Goal: Information Seeking & Learning: Check status

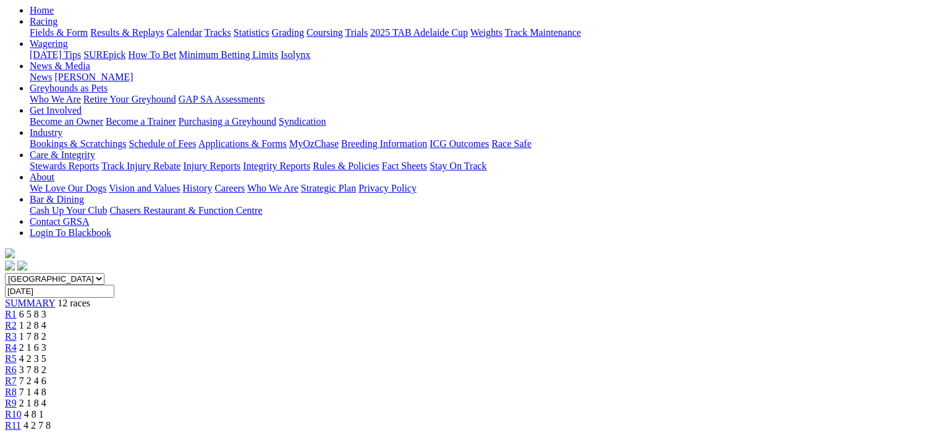
scroll to position [124, 0]
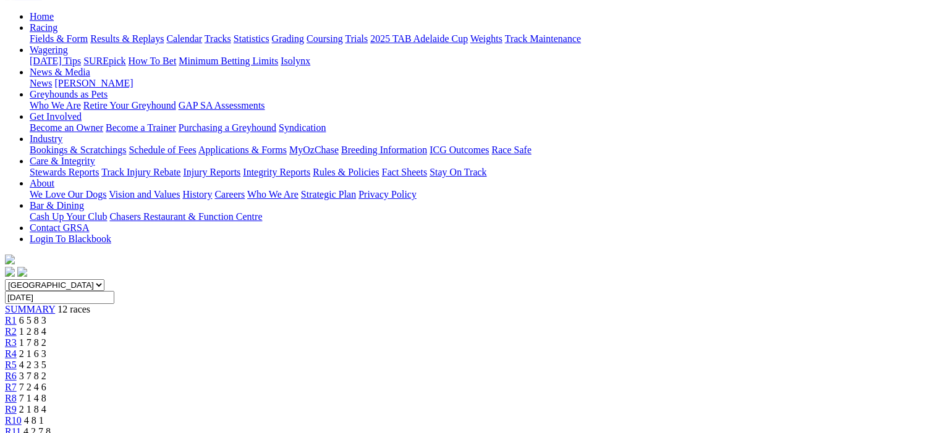
click at [17, 326] on span "R2" at bounding box center [11, 331] width 12 height 11
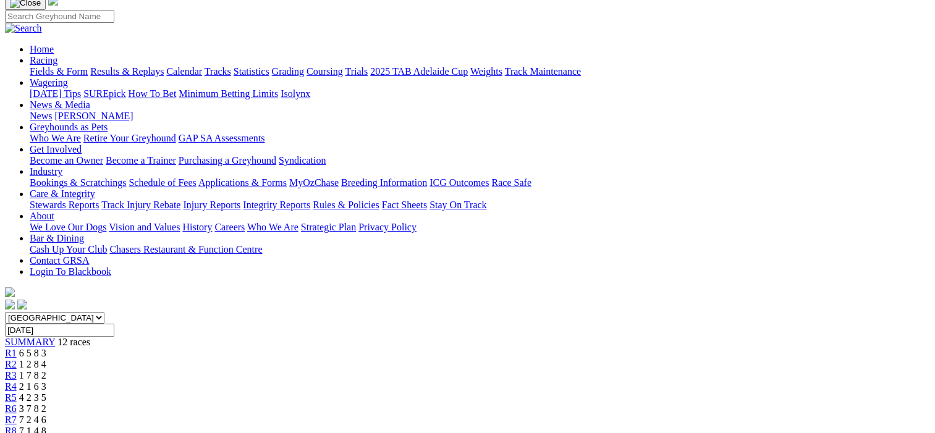
scroll to position [62, 0]
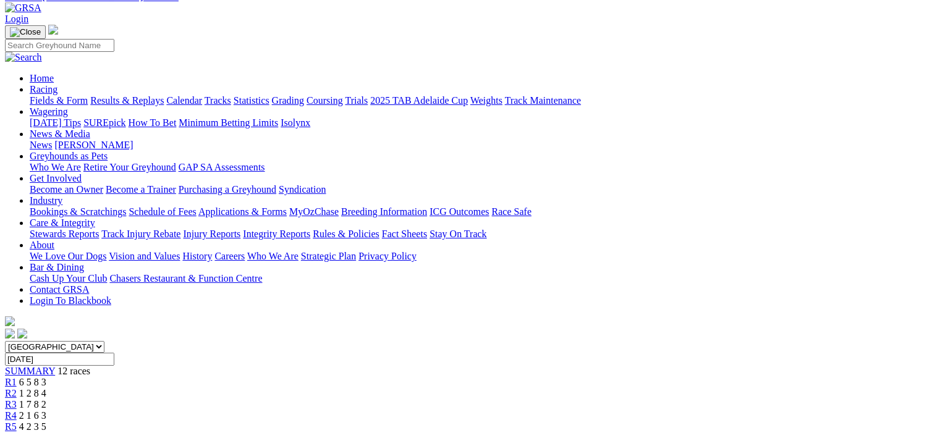
click at [17, 399] on span "R3" at bounding box center [11, 404] width 12 height 11
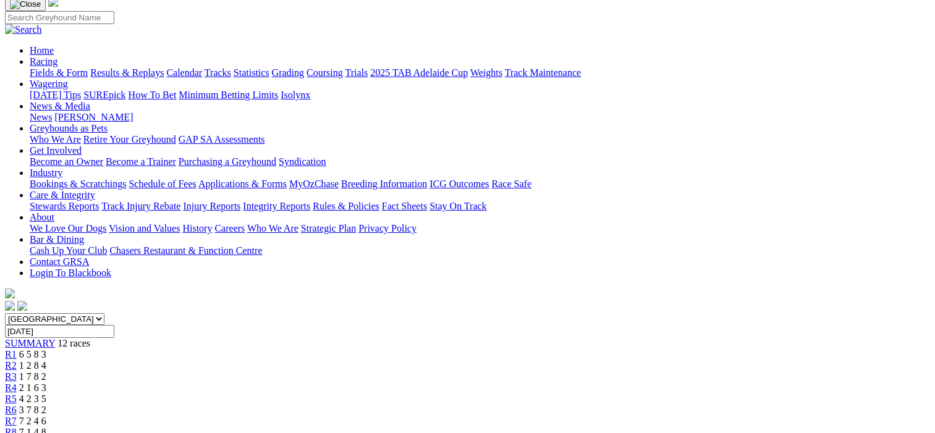
scroll to position [62, 0]
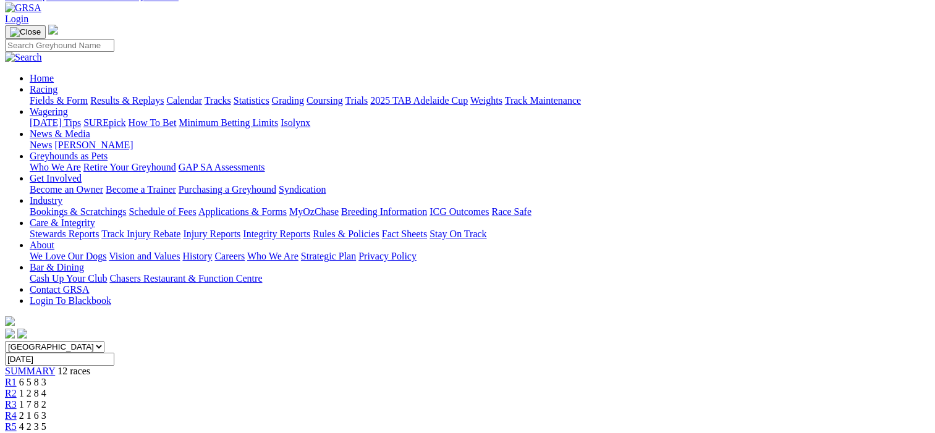
click at [17, 410] on span "R4" at bounding box center [11, 415] width 12 height 11
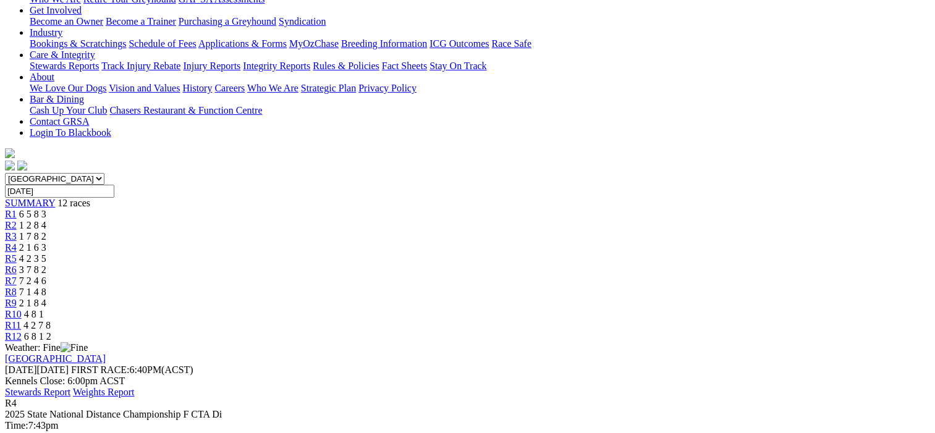
scroll to position [124, 0]
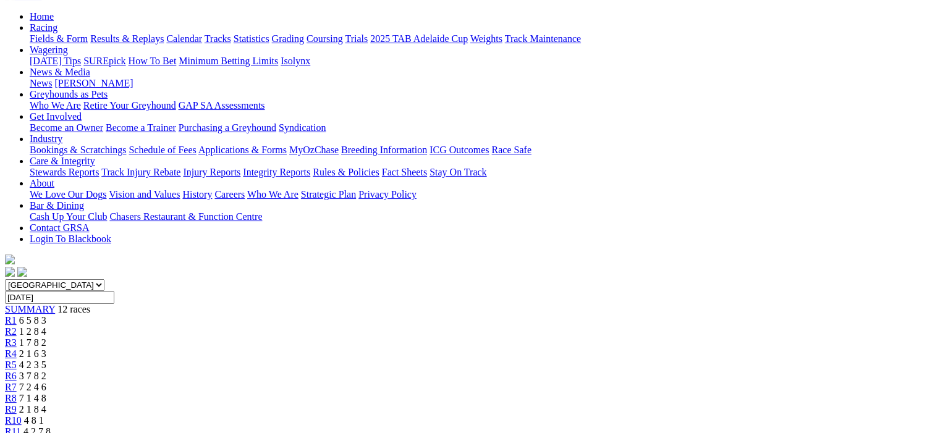
click at [17, 360] on span "R5" at bounding box center [11, 365] width 12 height 11
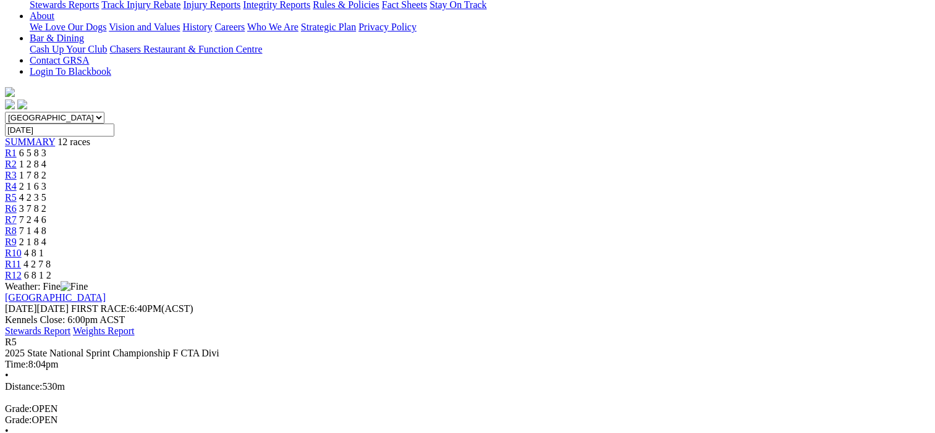
scroll to position [124, 0]
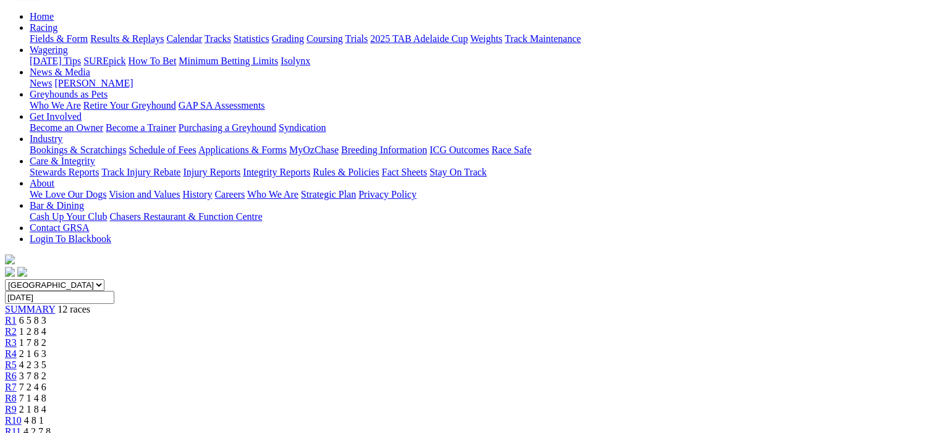
click at [17, 371] on span "R6" at bounding box center [11, 376] width 12 height 11
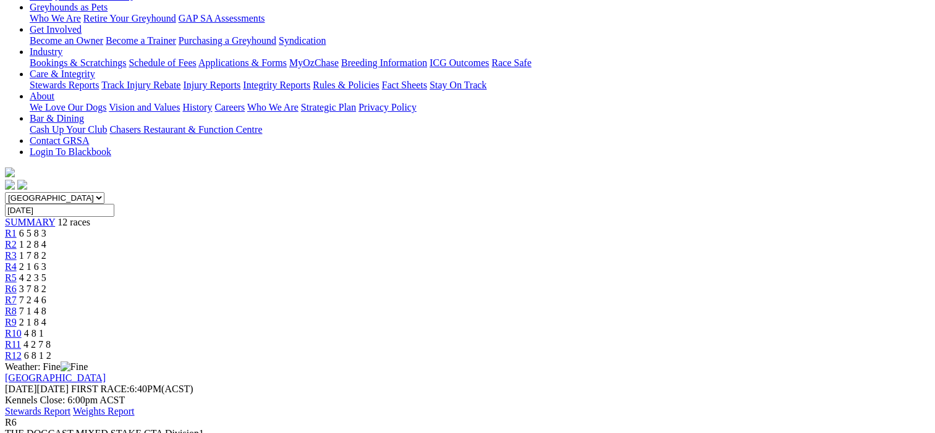
scroll to position [124, 0]
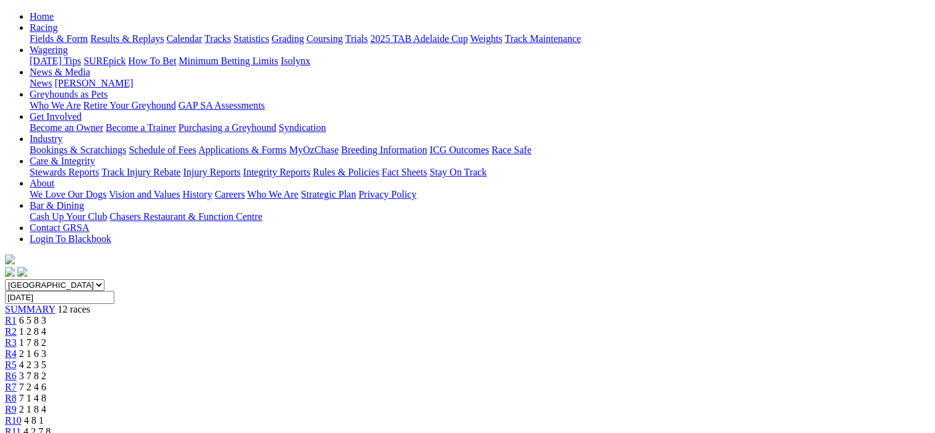
click at [17, 382] on span "R7" at bounding box center [11, 387] width 12 height 11
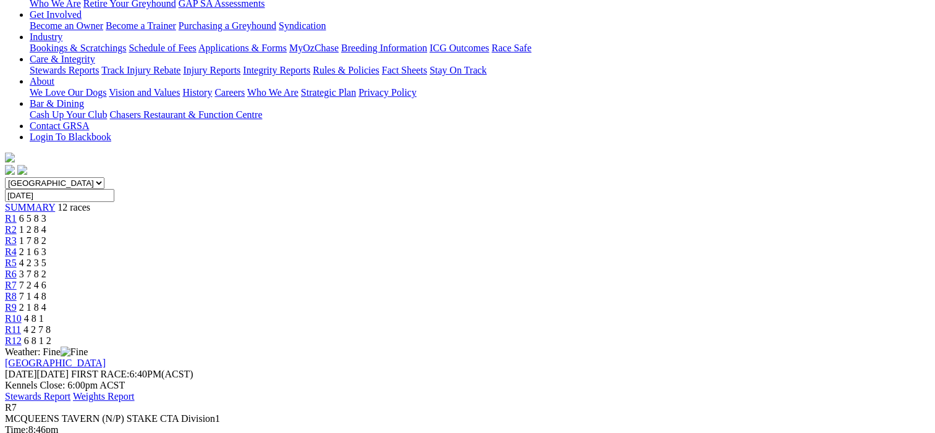
scroll to position [124, 0]
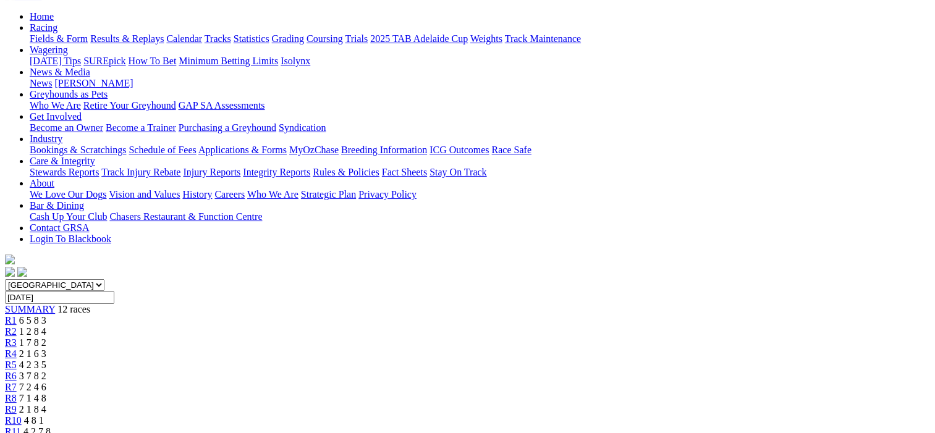
click at [17, 393] on span "R8" at bounding box center [11, 398] width 12 height 11
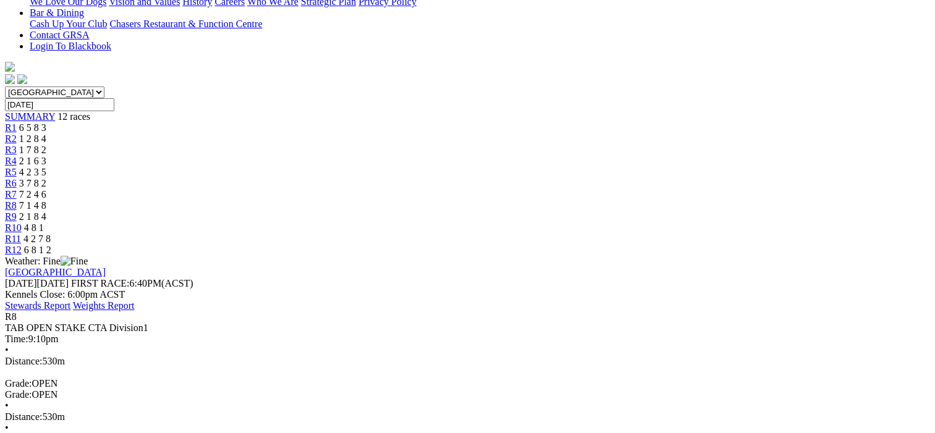
scroll to position [124, 0]
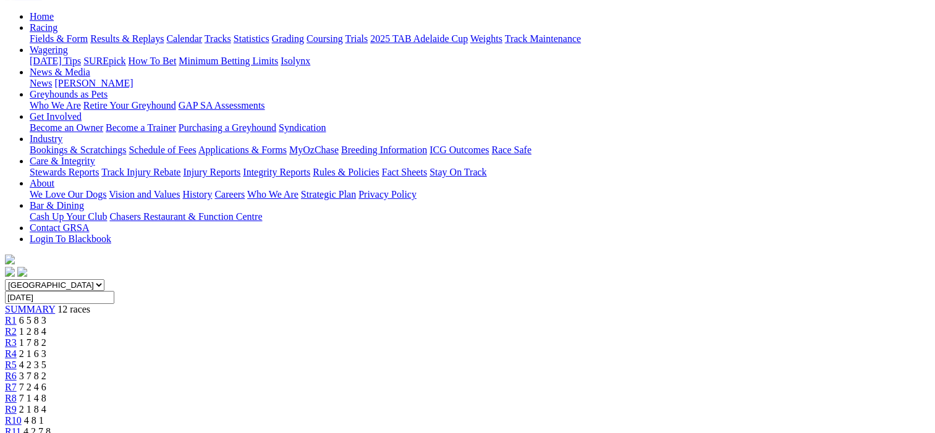
click at [17, 404] on span "R9" at bounding box center [11, 409] width 12 height 11
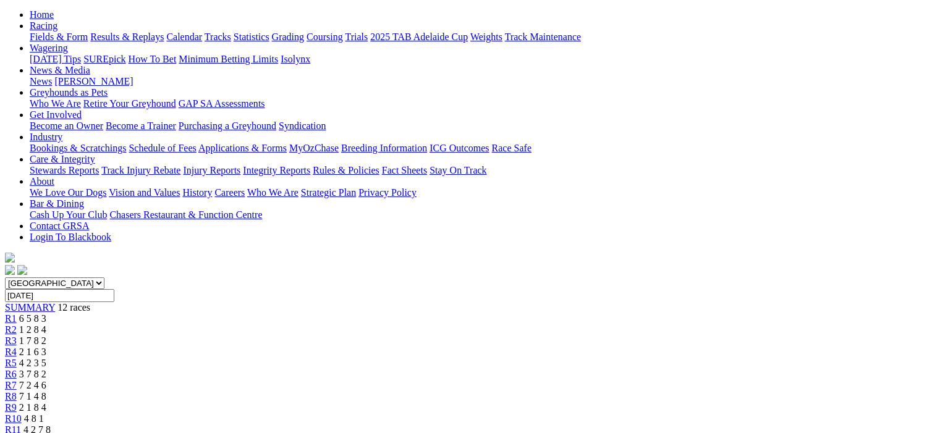
scroll to position [124, 0]
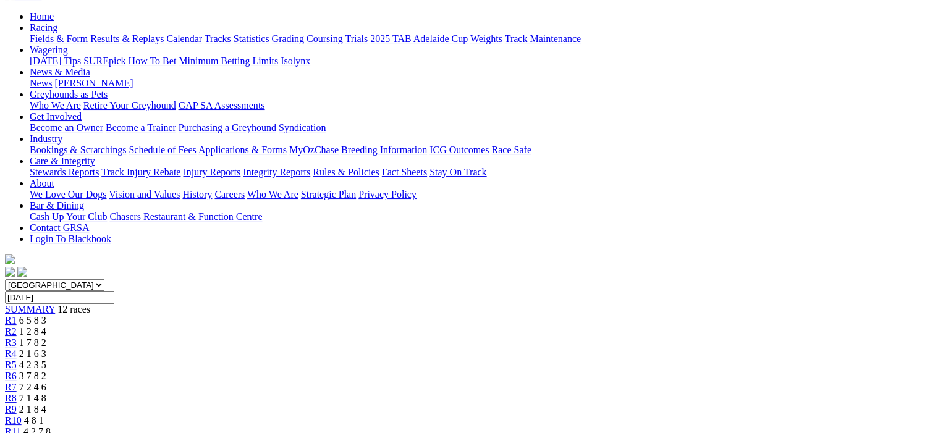
click at [22, 415] on span "R10" at bounding box center [13, 420] width 17 height 11
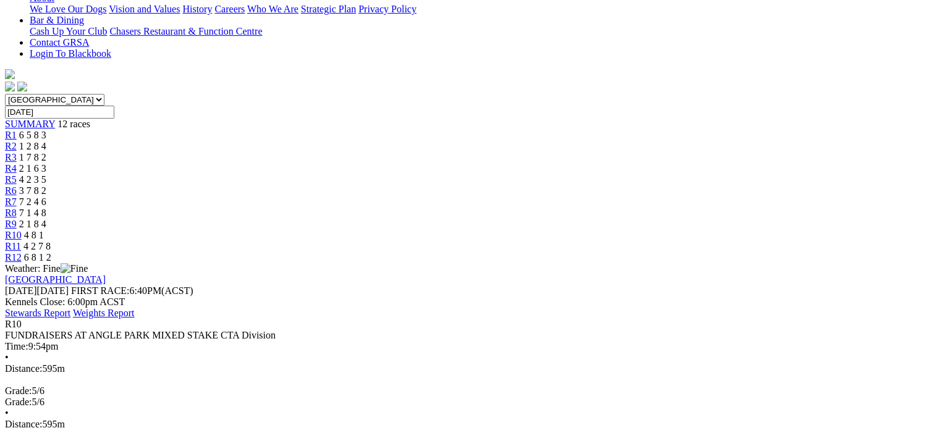
scroll to position [124, 0]
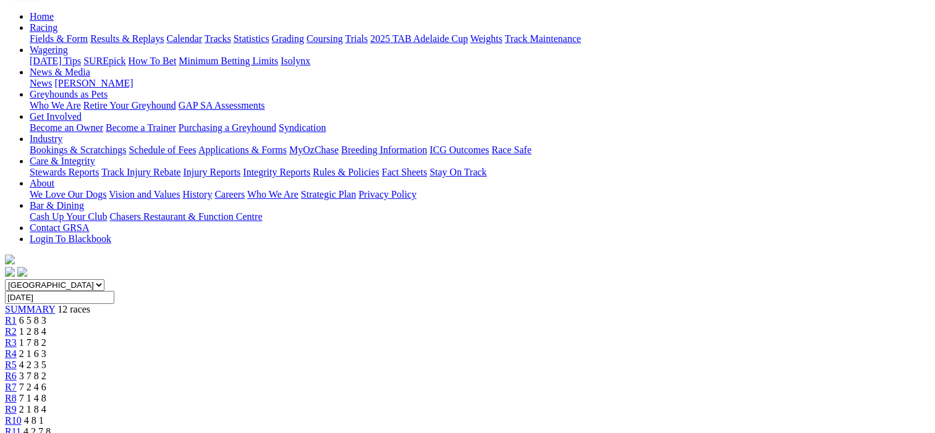
click at [21, 426] on span "R11" at bounding box center [13, 431] width 16 height 11
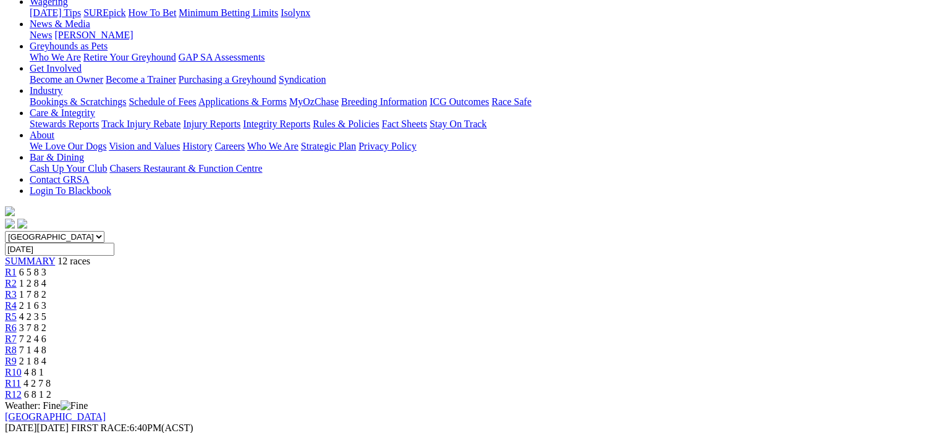
scroll to position [124, 0]
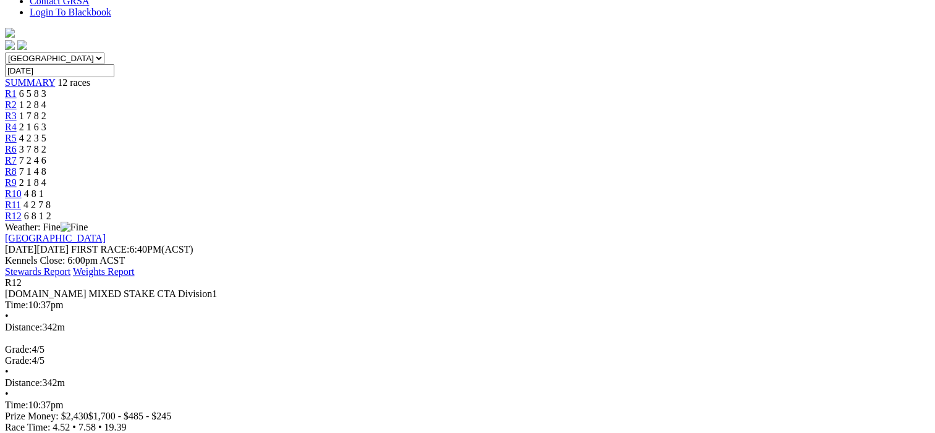
scroll to position [371, 0]
